Goal: Task Accomplishment & Management: Complete application form

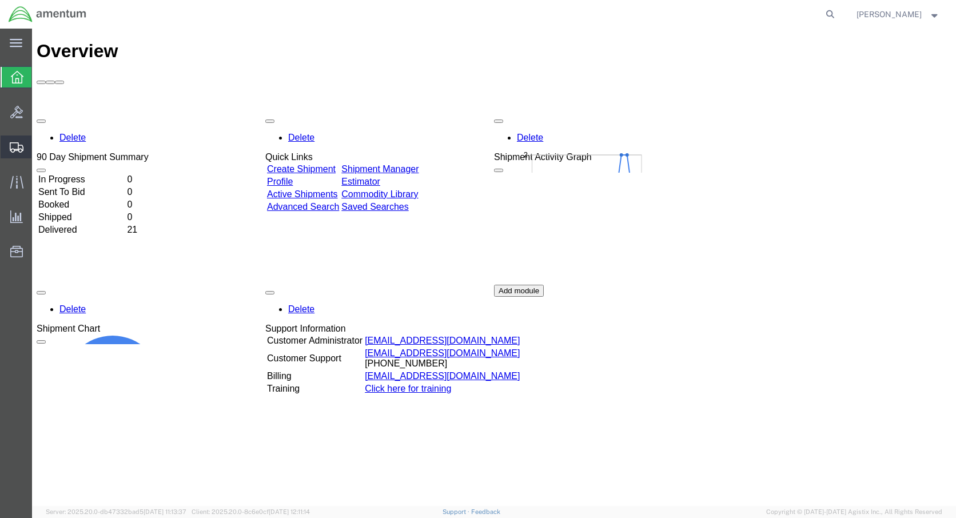
click at [0, 0] on span "Create Shipment" at bounding box center [0, 0] width 0 height 0
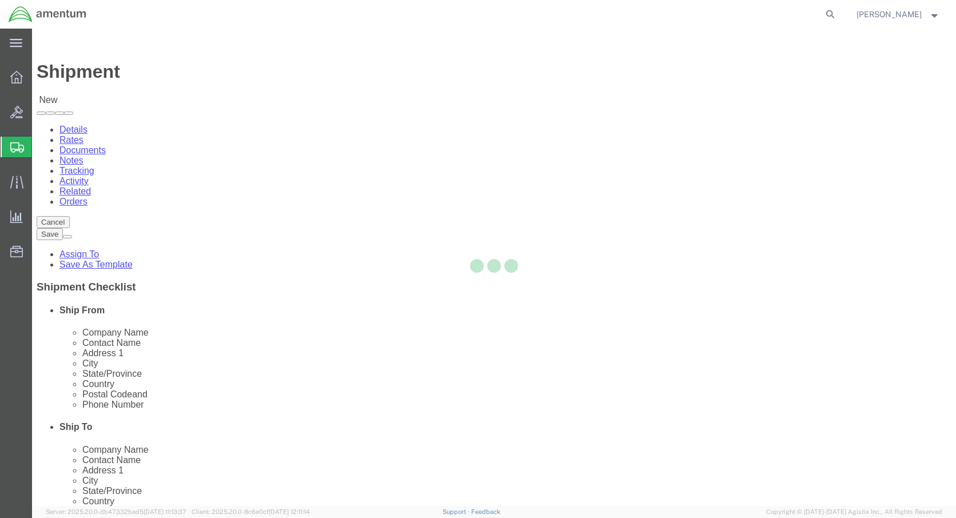
select select
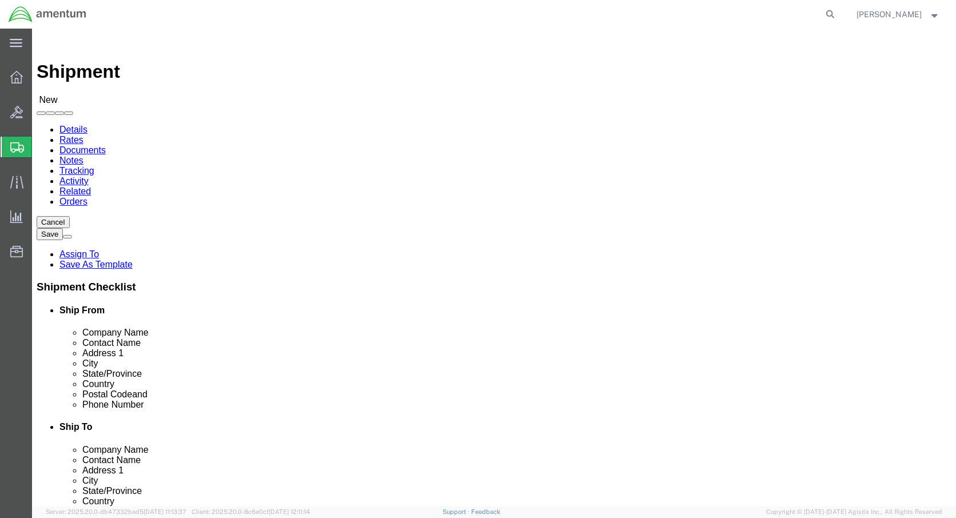
click body "Shipment New Details Rates Documents Notes Tracking Activity Related Orders Can…"
select select "59333"
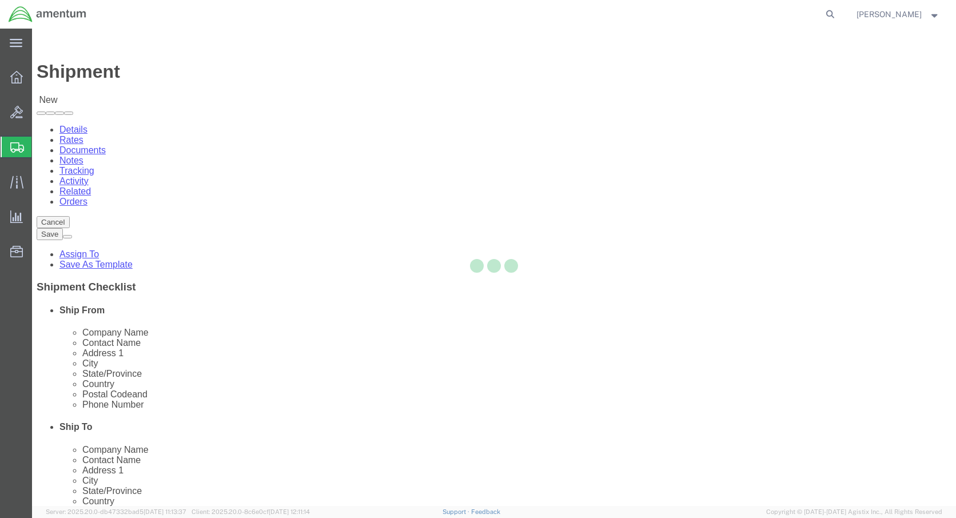
select select "AK"
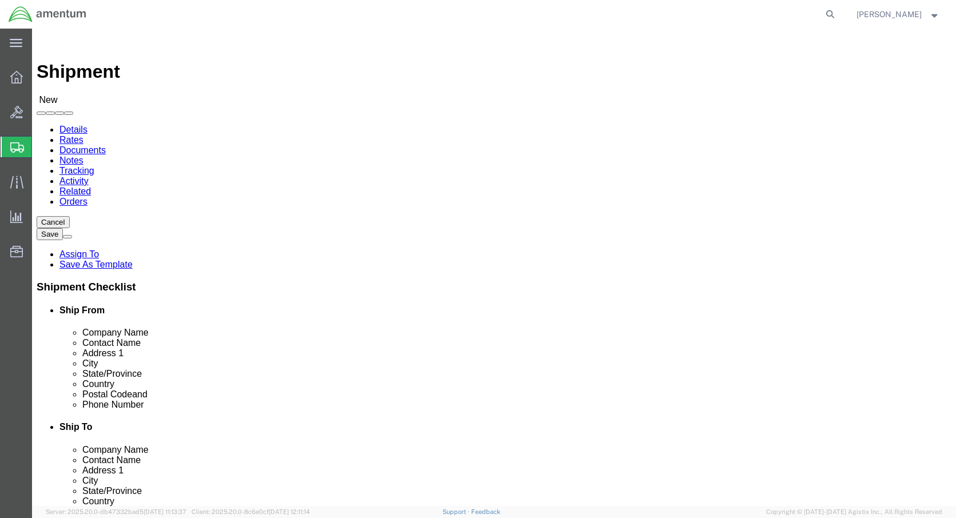
click input "text"
type input "[PERSON_NAME]"
click input "text"
drag, startPoint x: 221, startPoint y: 386, endPoint x: 152, endPoint y: 383, distance: 69.9
click input "text"
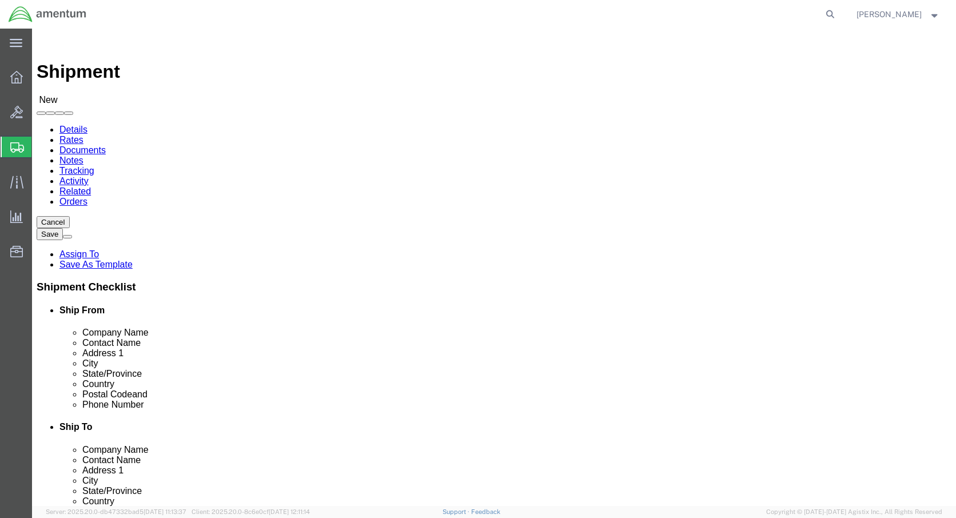
click input "text"
type input "Hanger 7, Rm 125"
click input "text"
drag, startPoint x: 216, startPoint y: 385, endPoint x: 120, endPoint y: 373, distance: 97.5
click div "Location AFM-W_[US_STATE] My Profile Location [PHONE_NUMBER] [PHONE_NUMBER] [PH…"
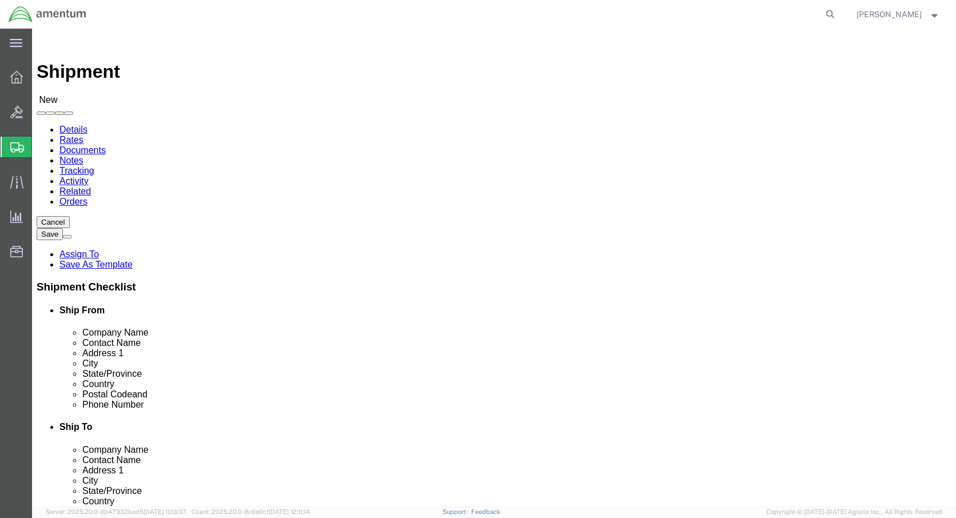
type input "9073532077"
click input "text"
type input "[PERSON_NAME][EMAIL_ADDRESS][PERSON_NAME][DOMAIN_NAME]"
click input "checkbox"
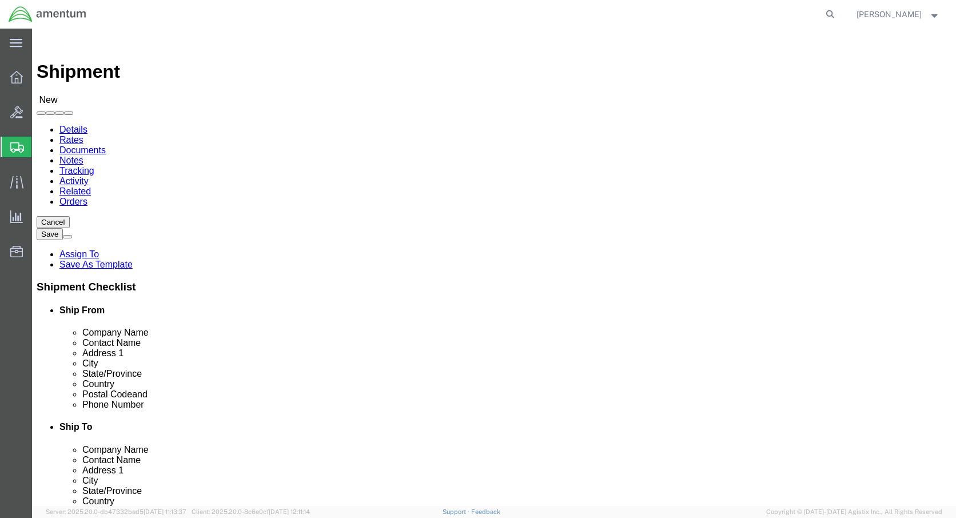
checkbox input "true"
click body "Shipment New Details Rates Documents Notes Tracking Activity Related Orders Can…"
select select "42645"
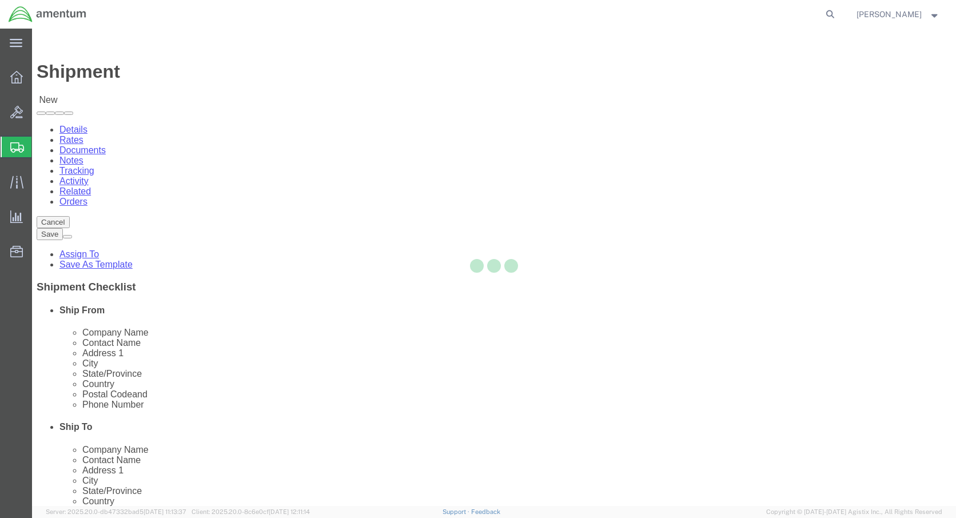
select select "WA"
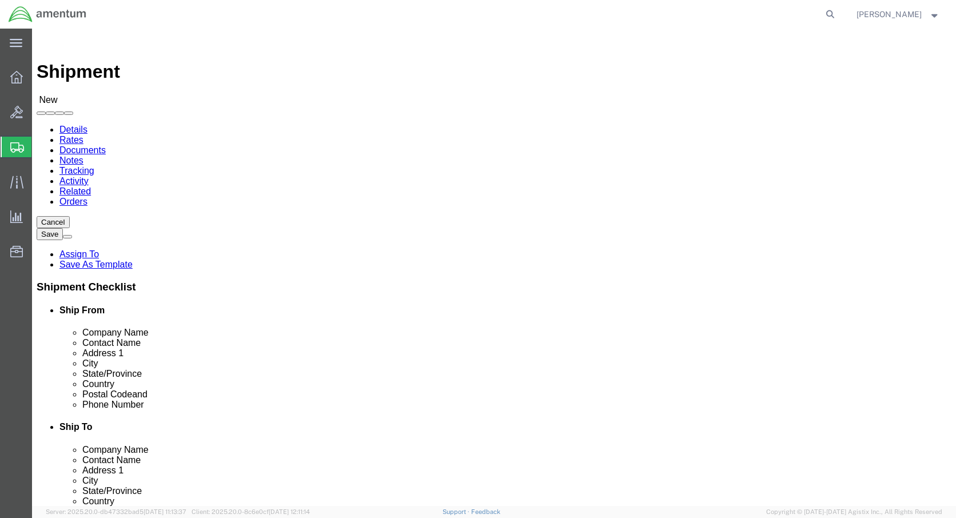
click input "text"
type input "[PERSON_NAME]"
click label "Address 2"
click input "text"
type input "2539676550"
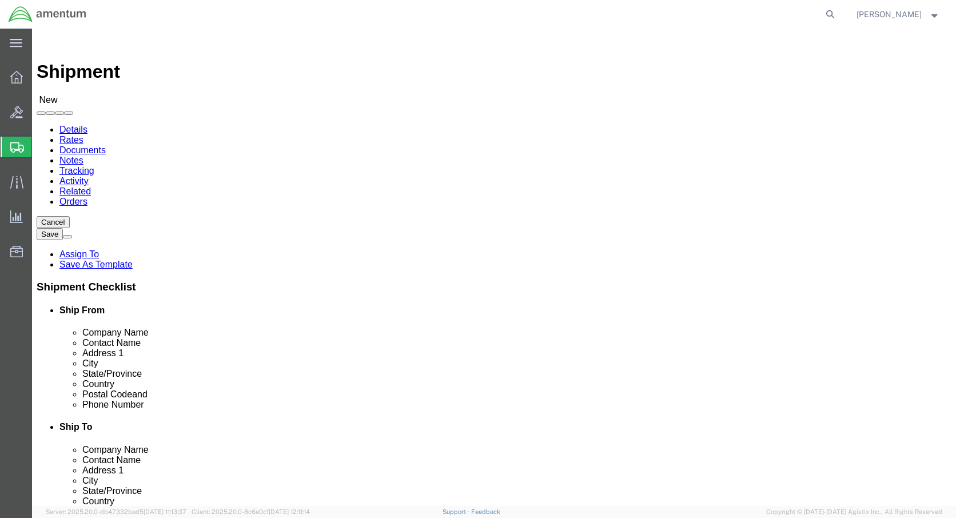
click input "text"
type input "[PERSON_NAME][EMAIL_ADDRESS][DOMAIN_NAME]"
click label
click input "checkbox"
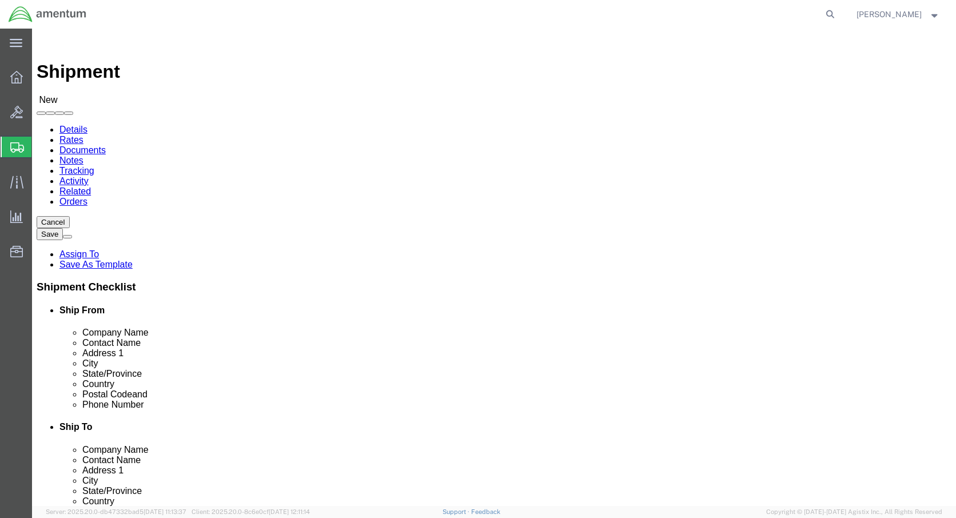
checkbox input "true"
click div "[DATE] 7:00 AM"
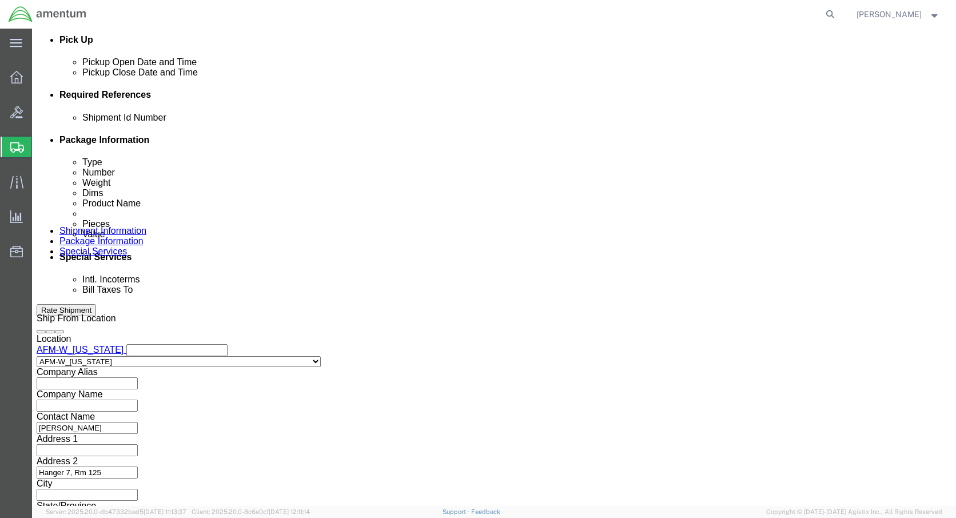
click button "Apply"
click label "Shipment Id Number"
click input "text"
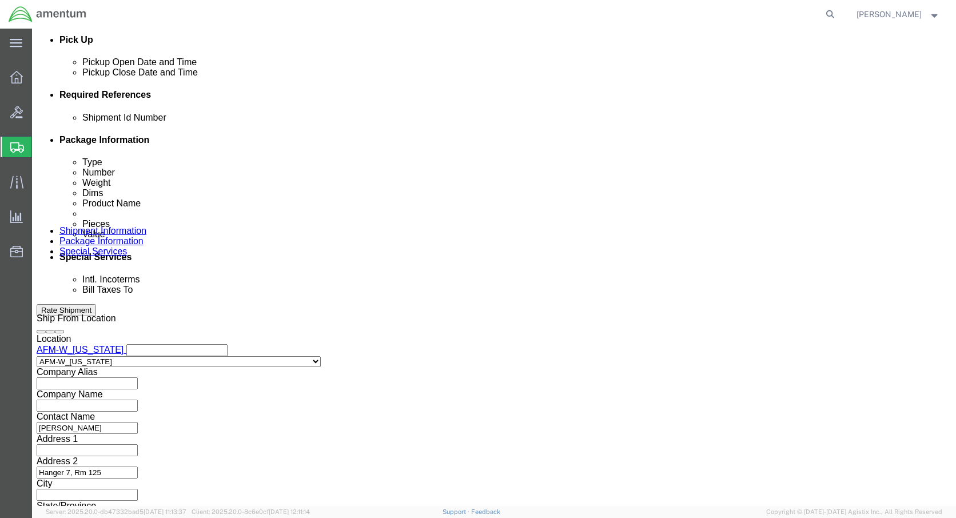
scroll to position [0, 24]
type input "4999.r.2521.aw.am.0f.ywkm.00"
click button "Continue"
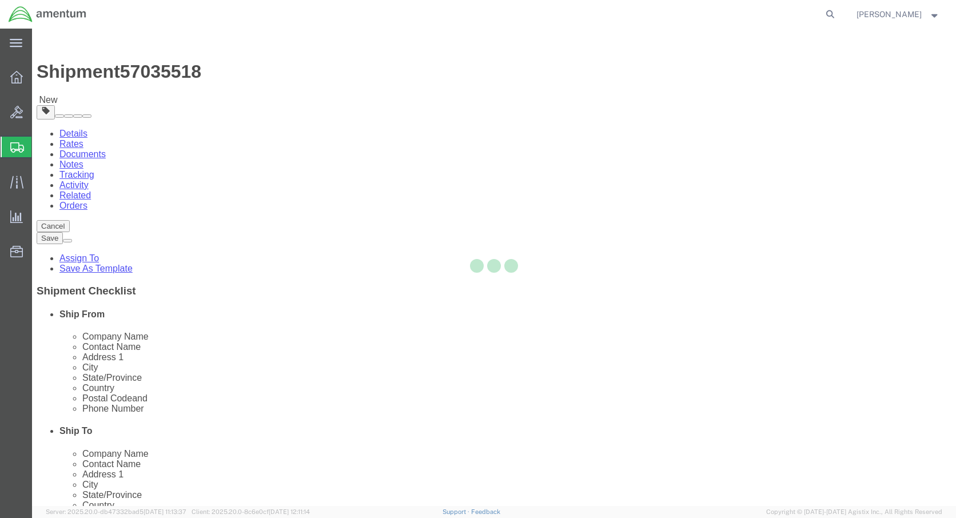
select select "CBOX"
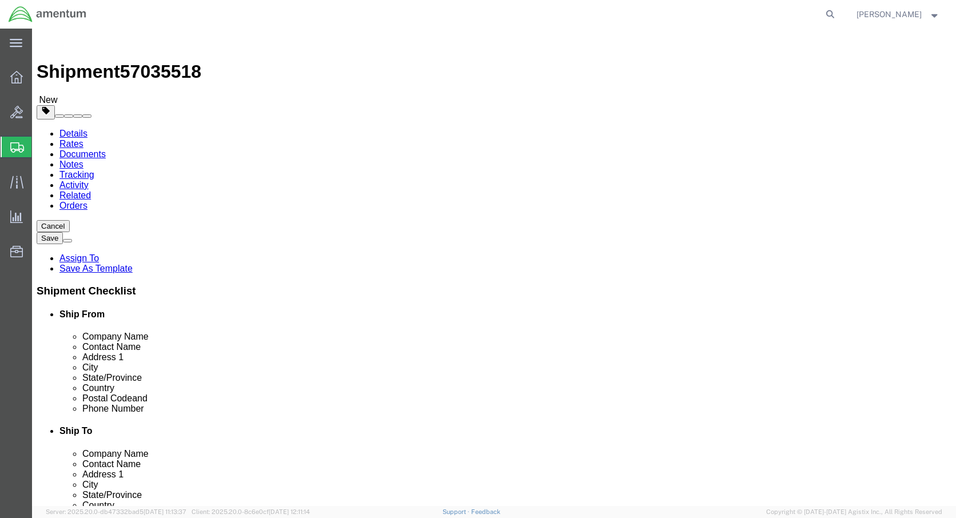
click input "text"
type input "9"
click input "text"
type input "4"
click input "text"
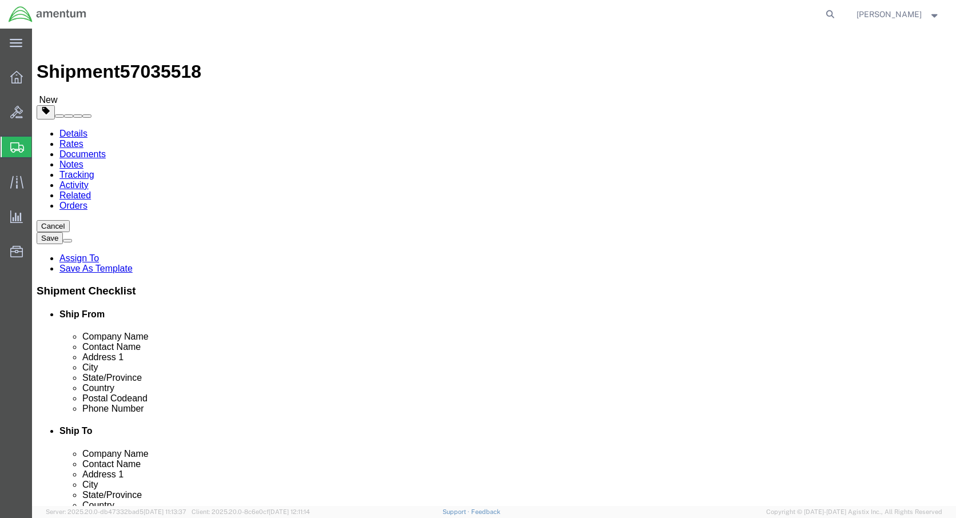
type input "3"
click input "0.00"
type input "0"
type input "1"
type input "2"
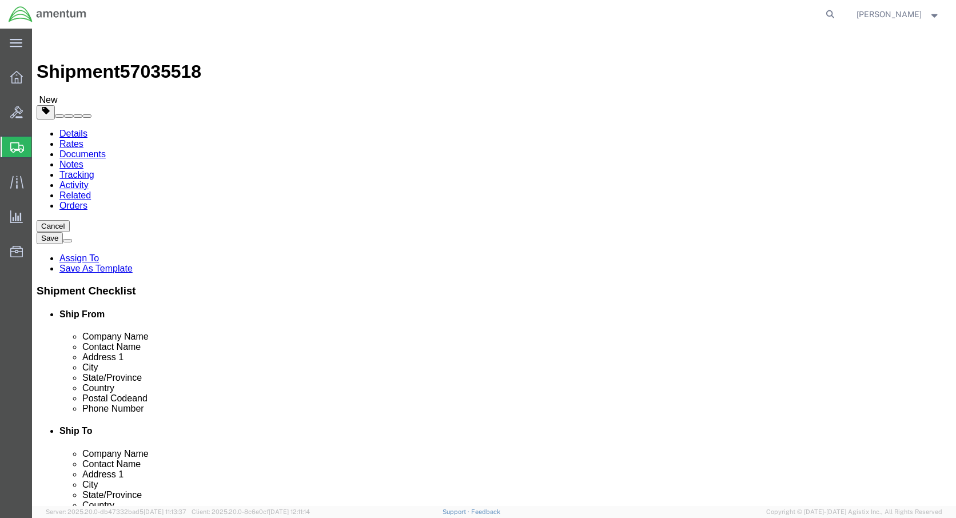
click link "Add Content"
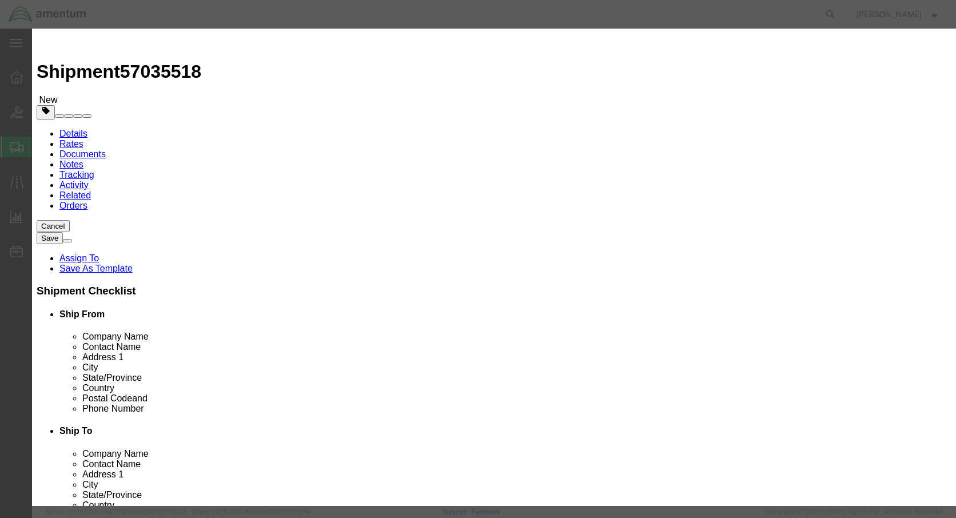
click input "text"
click input "Bushing and bolt"
type input "Bushing and bolt"
click input "0"
type input "5"
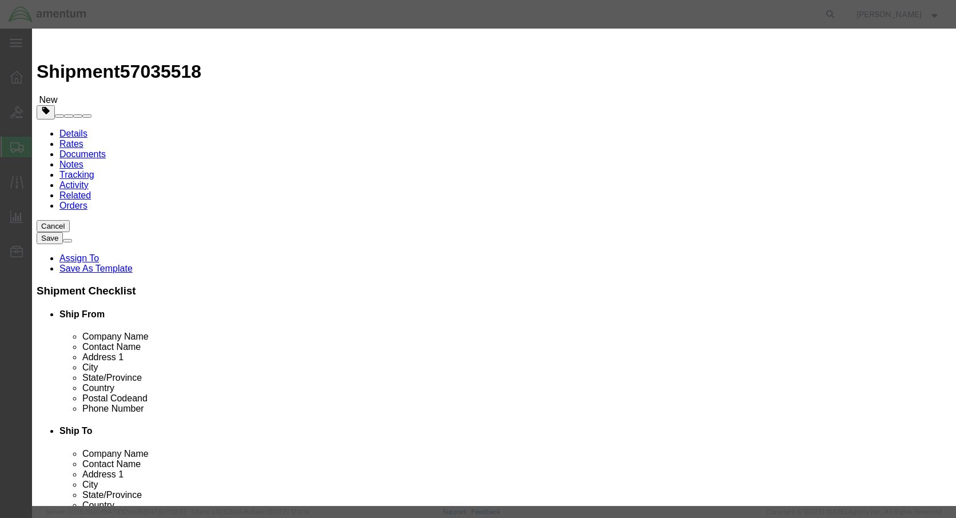
click input "text"
type input "300"
select select "50"
select select "US"
click button "Save & Close"
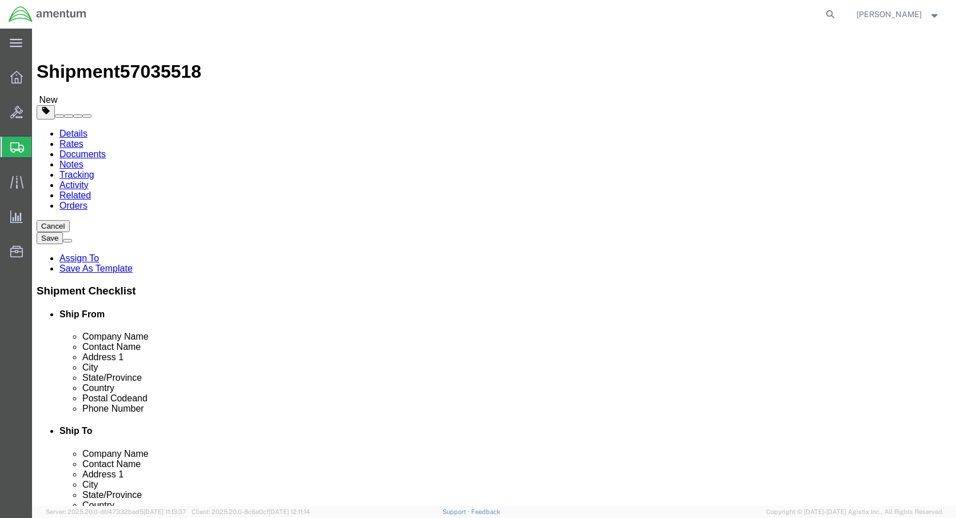
click button "Rate Shipment"
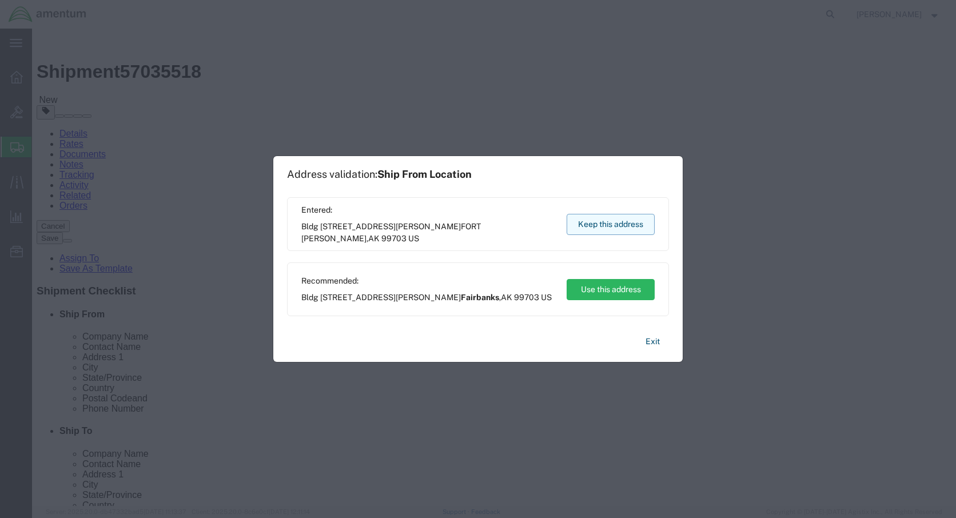
click at [618, 222] on button "Keep this address" at bounding box center [611, 224] width 88 height 21
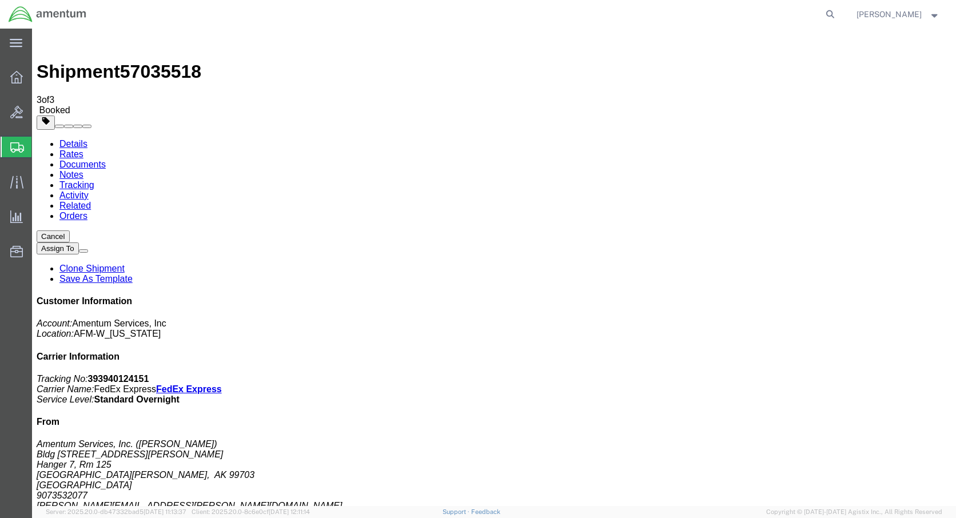
checkbox input "true"
